Goal: Find specific fact: Find specific page/section

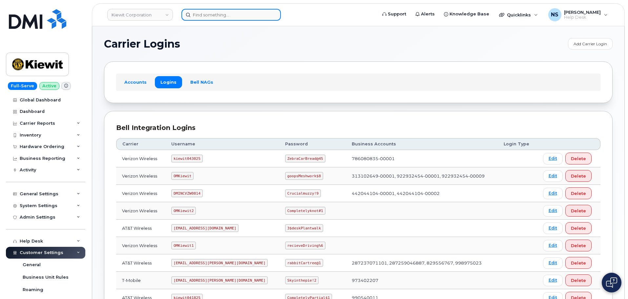
click at [205, 17] on input at bounding box center [230, 15] width 99 height 12
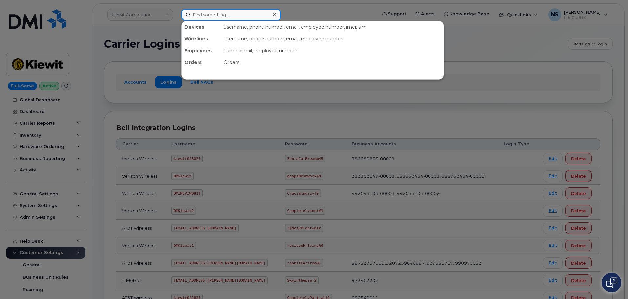
paste input "4248318371"
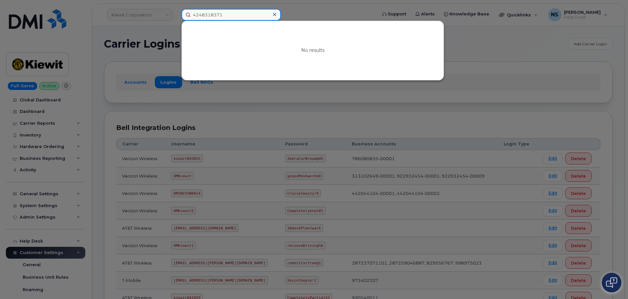
type input "4248318371"
drag, startPoint x: 195, startPoint y: 109, endPoint x: 235, endPoint y: 3, distance: 113.8
click at [201, 95] on div at bounding box center [314, 149] width 628 height 299
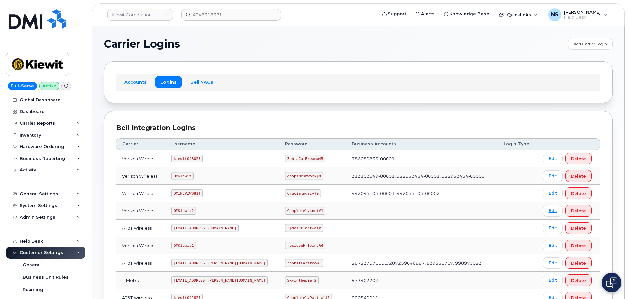
click at [143, 7] on header "Kiewit Corporation 4248318371 Support Alerts Knowledge Base Quicklinks Suspend …" at bounding box center [358, 14] width 533 height 23
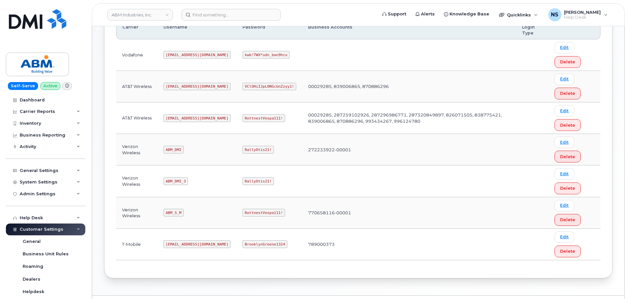
scroll to position [134, 0]
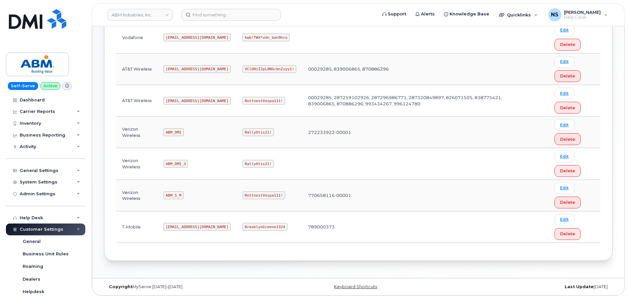
click at [168, 195] on code "ABM_S_M" at bounding box center [173, 195] width 20 height 8
copy code "ABM_S_M"
click at [245, 198] on code "RottnestVespa111!" at bounding box center [263, 195] width 43 height 8
click at [245, 196] on code "RottnestVespa111!" at bounding box center [263, 195] width 43 height 8
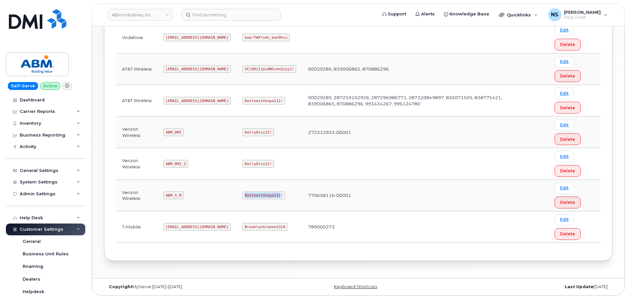
click at [245, 196] on code "RottnestVespa111!" at bounding box center [263, 195] width 43 height 8
click at [241, 191] on td "RottnestVespa111!" at bounding box center [269, 195] width 66 height 31
click at [242, 191] on code "RottnestVespa111!" at bounding box center [263, 195] width 43 height 8
copy code "RottnestVespa111!"
